Goal: Task Accomplishment & Management: Use online tool/utility

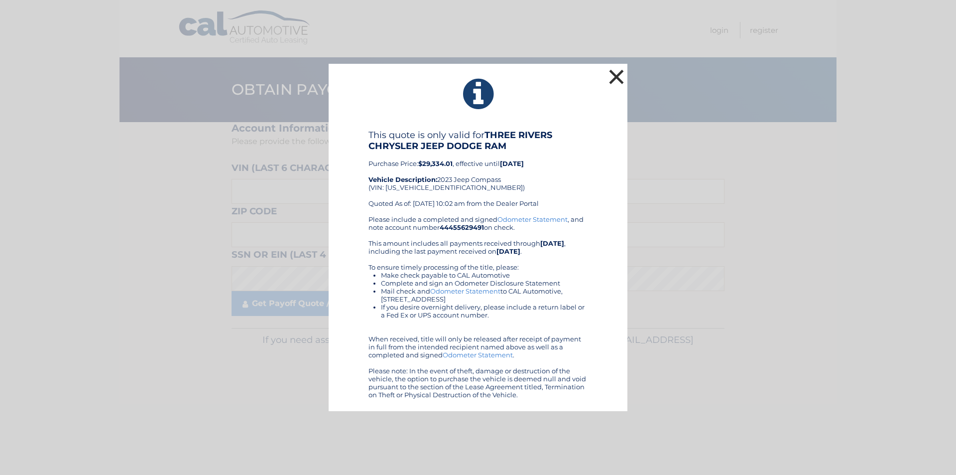
click at [619, 72] on button "×" at bounding box center [617, 77] width 20 height 20
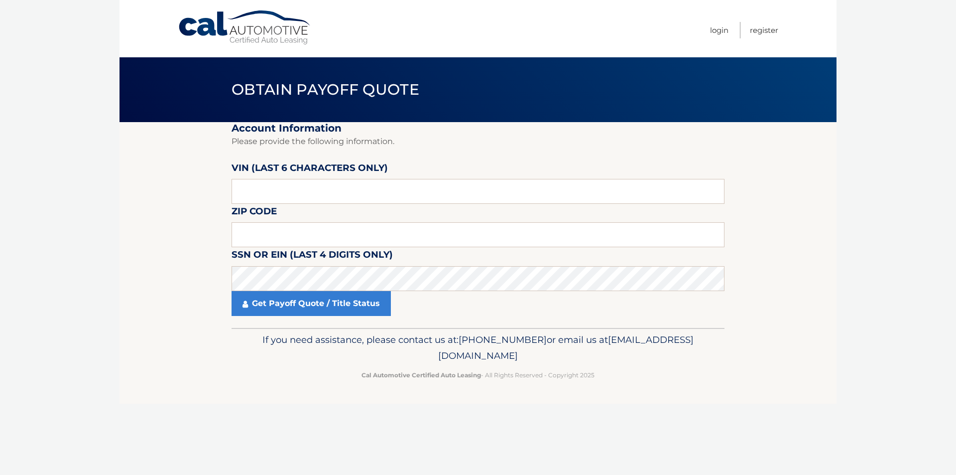
click at [237, 40] on link "Cal Automotive" at bounding box center [245, 27] width 134 height 35
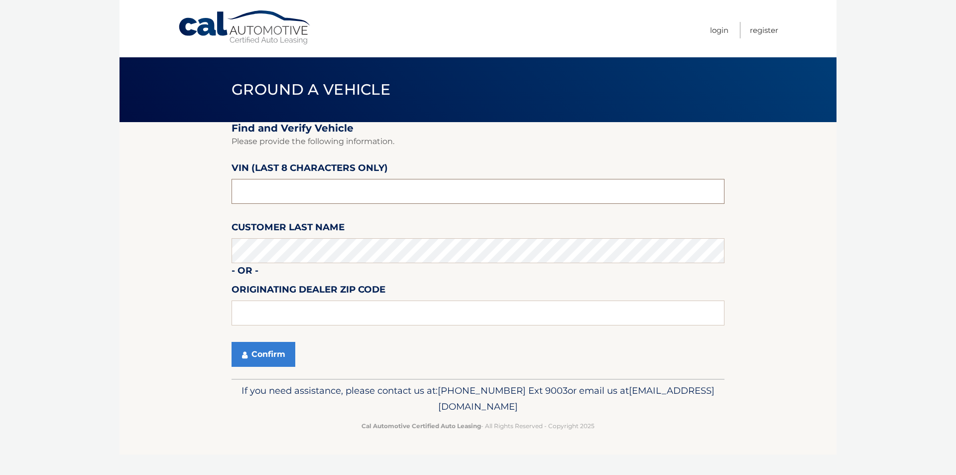
click at [317, 195] on input "text" at bounding box center [478, 191] width 493 height 25
paste input "PT559422"
type input "PT559422"
click at [156, 266] on section "Find and Verify Vehicle Please provide the following information. VIN (last 8 c…" at bounding box center [478, 250] width 717 height 256
drag, startPoint x: 156, startPoint y: 266, endPoint x: 133, endPoint y: 340, distance: 76.6
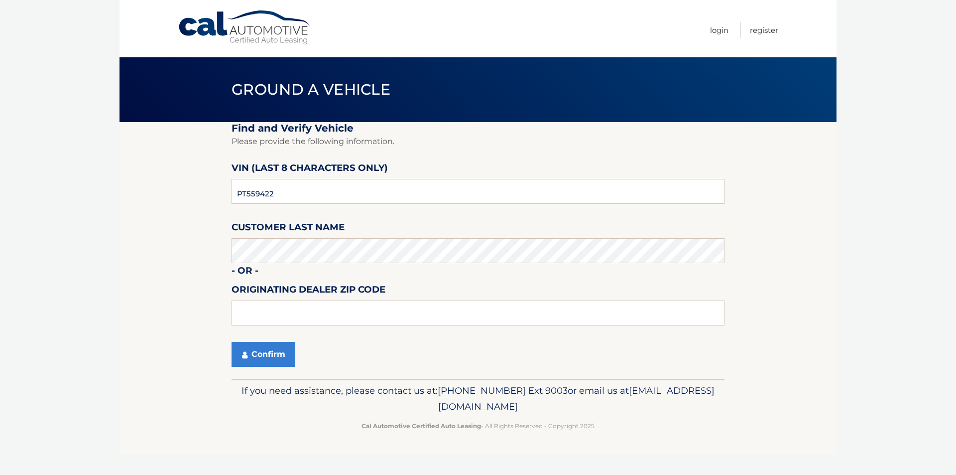
click at [133, 340] on section "Find and Verify Vehicle Please provide the following information. VIN (last 8 c…" at bounding box center [478, 250] width 717 height 256
click at [291, 355] on button "Confirm" at bounding box center [264, 354] width 64 height 25
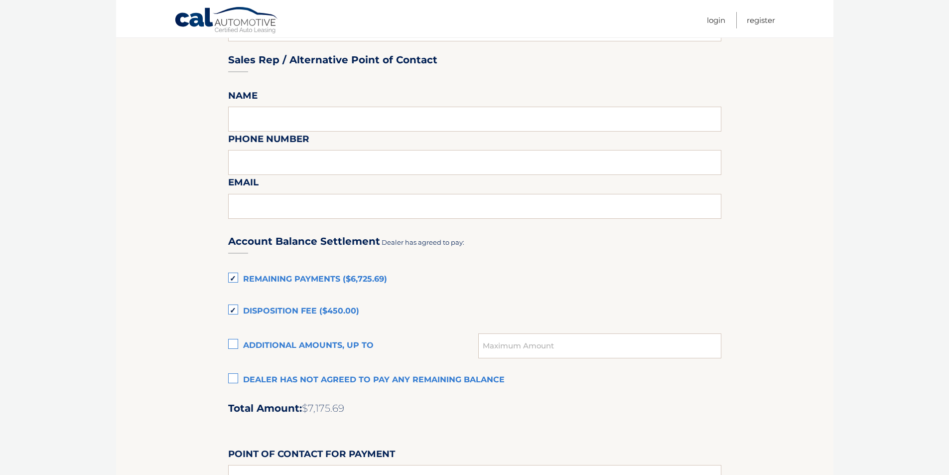
scroll to position [531, 0]
